Goal: Find specific page/section: Find specific page/section

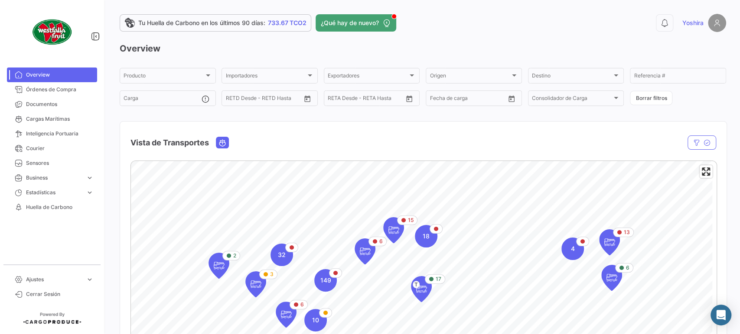
click at [457, 139] on div "Vista de Transportes" at bounding box center [335, 143] width 410 height 22
click at [54, 87] on span "Órdenes de Compra" at bounding box center [60, 90] width 68 height 8
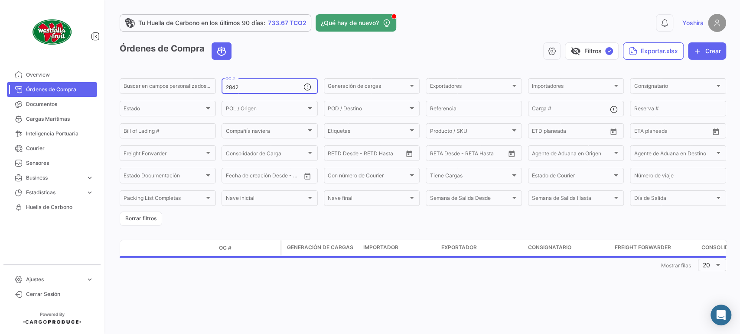
click at [261, 87] on input "2842" at bounding box center [264, 87] width 78 height 6
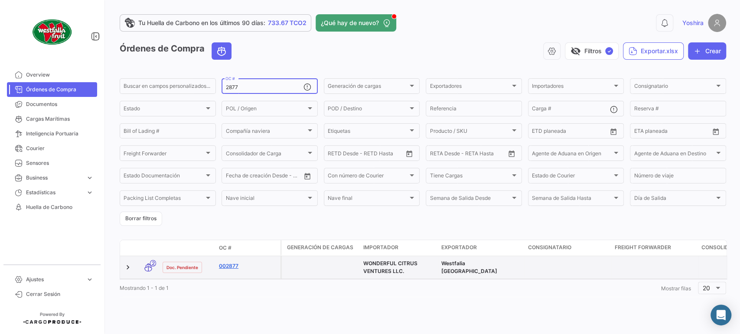
type input "2877"
click at [234, 266] on link "002877" at bounding box center [248, 267] width 58 height 8
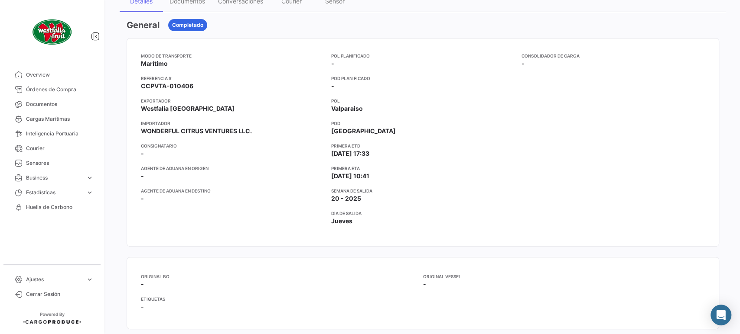
scroll to position [144, 0]
